Goal: Find specific fact: Find specific fact

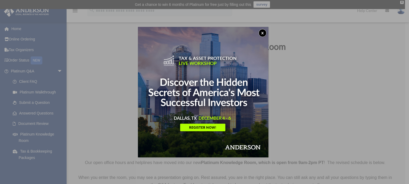
click at [265, 34] on button "x" at bounding box center [263, 33] width 8 height 8
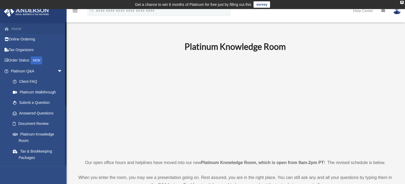
click at [17, 25] on link "Home" at bounding box center [37, 28] width 67 height 11
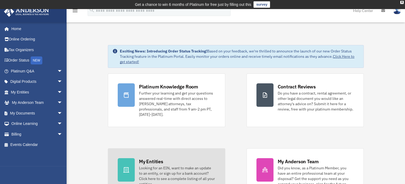
click at [164, 165] on div "Looking for an EIN, want to make an update to an entity, or sign up for a bank …" at bounding box center [177, 175] width 76 height 21
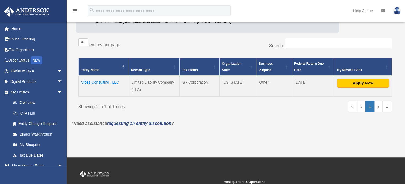
scroll to position [86, 0]
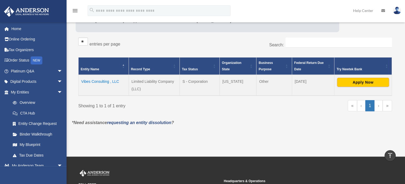
click at [97, 79] on td "Vibes Consulting , LLC" at bounding box center [104, 85] width 50 height 21
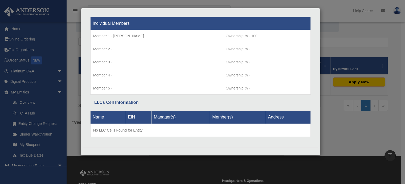
scroll to position [0, 0]
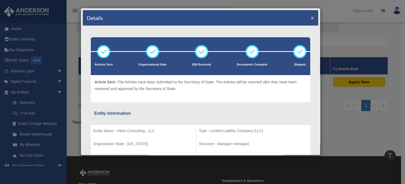
click at [311, 17] on button "×" at bounding box center [312, 18] width 3 height 6
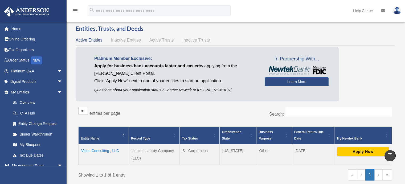
scroll to position [17, 0]
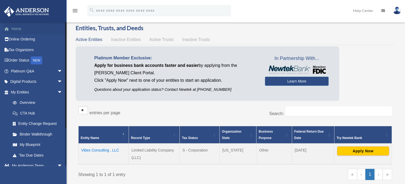
click at [16, 29] on link "Home" at bounding box center [37, 28] width 67 height 11
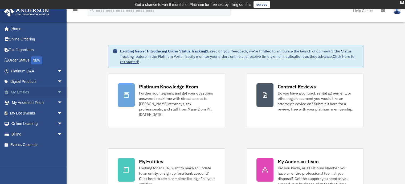
click at [27, 91] on link "My Entities arrow_drop_down" at bounding box center [37, 92] width 67 height 11
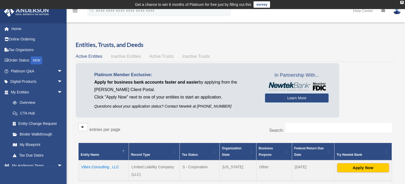
click at [100, 165] on td "Vibes Consulting , LLC" at bounding box center [104, 170] width 50 height 21
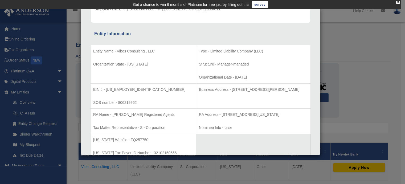
scroll to position [74, 0]
drag, startPoint x: 211, startPoint y: 87, endPoint x: 299, endPoint y: 94, distance: 88.5
click at [299, 94] on td "Business Address - [STREET_ADDRESS][PERSON_NAME]" at bounding box center [253, 94] width 115 height 25
drag, startPoint x: 200, startPoint y: 112, endPoint x: 277, endPoint y: 112, distance: 76.2
click at [277, 112] on p "RA Address - [STREET_ADDRESS][US_STATE]" at bounding box center [253, 113] width 109 height 7
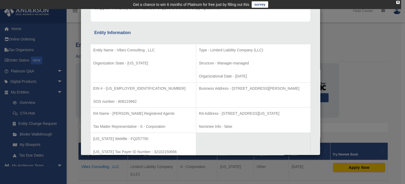
copy p "[STREET_ADDRESS][US_STATE]"
